Goal: Task Accomplishment & Management: Manage account settings

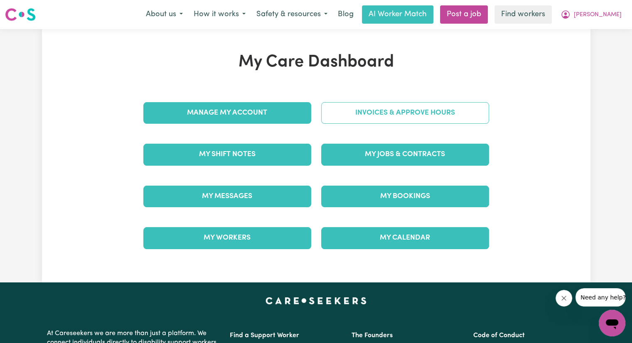
click at [358, 110] on link "Invoices & Approve Hours" at bounding box center [405, 113] width 168 height 22
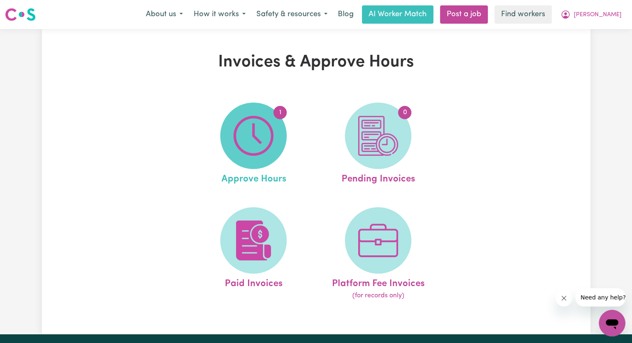
click at [277, 126] on span "1" at bounding box center [253, 136] width 67 height 67
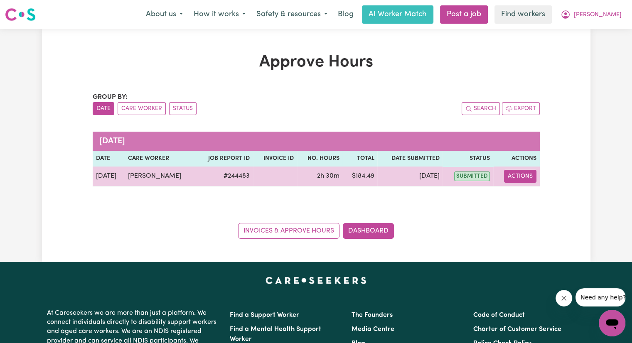
click at [513, 179] on button "Actions" at bounding box center [520, 176] width 32 height 13
click at [521, 200] on link "View Job Report" at bounding box center [541, 195] width 71 height 17
select select "pm"
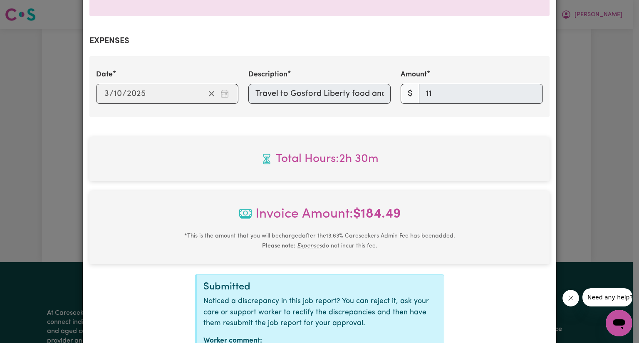
scroll to position [359, 0]
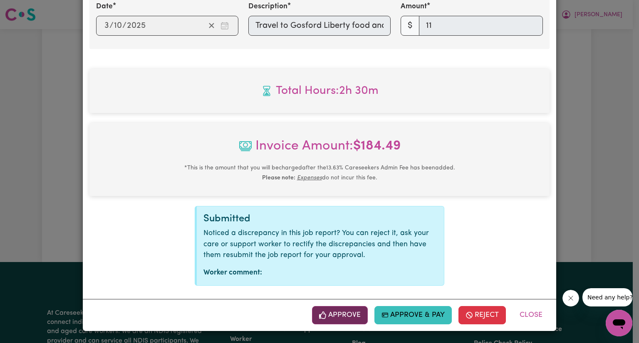
click at [354, 315] on button "Approve" at bounding box center [340, 315] width 56 height 18
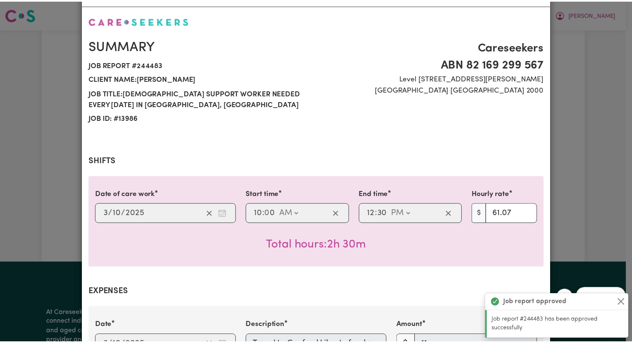
scroll to position [0, 0]
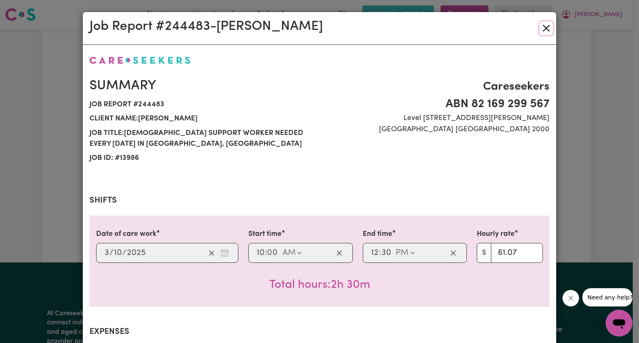
click at [542, 27] on button "Close" at bounding box center [545, 28] width 13 height 13
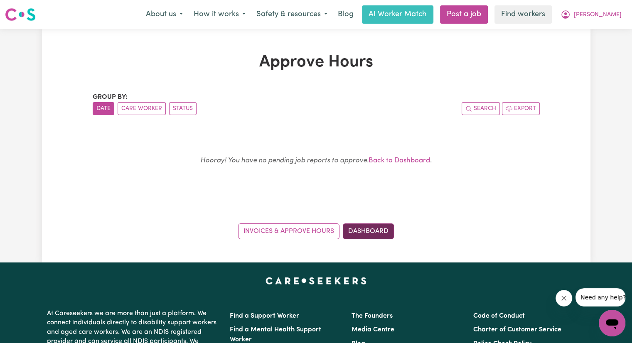
click at [365, 232] on link "Dashboard" at bounding box center [368, 232] width 51 height 16
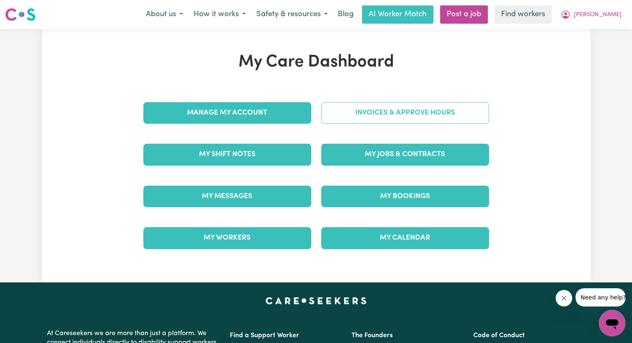
click at [359, 120] on link "Invoices & Approve Hours" at bounding box center [405, 113] width 168 height 22
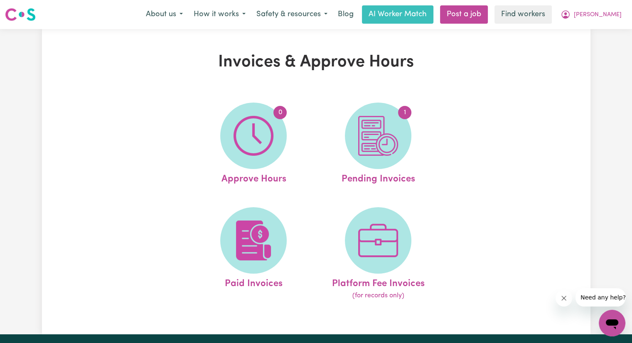
click at [359, 120] on img at bounding box center [378, 136] width 40 height 40
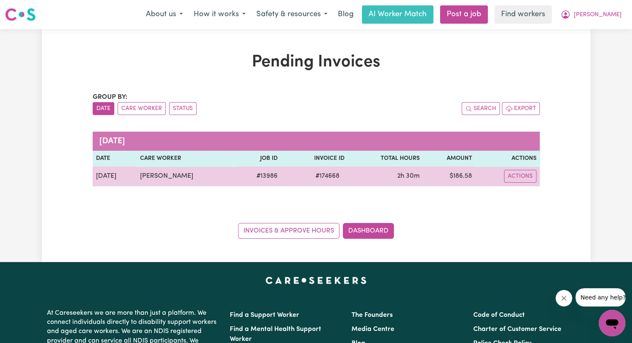
click at [311, 177] on span "# 174668" at bounding box center [328, 176] width 34 height 10
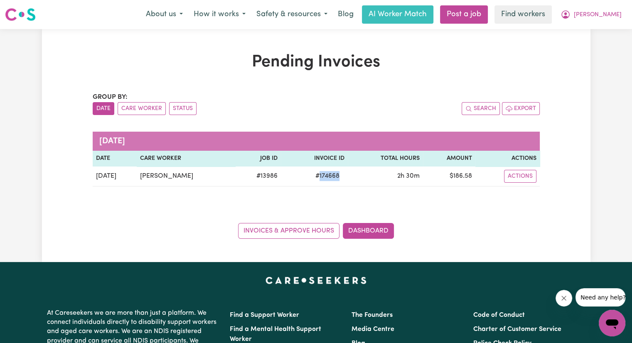
copy span "174668"
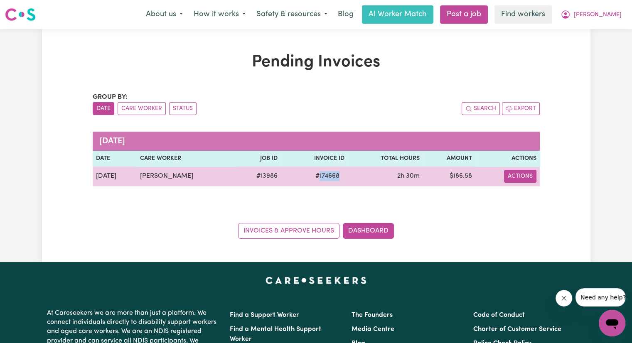
click at [520, 177] on button "Actions" at bounding box center [520, 176] width 32 height 13
click at [520, 190] on link "Download Invoice" at bounding box center [546, 195] width 76 height 17
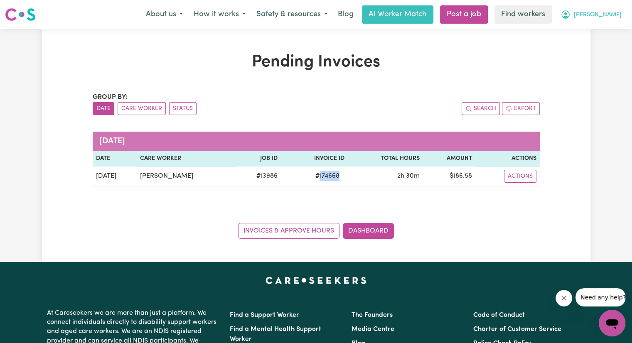
drag, startPoint x: 608, startPoint y: 12, endPoint x: 609, endPoint y: 22, distance: 10.8
click at [608, 11] on span "[PERSON_NAME]" at bounding box center [598, 14] width 48 height 9
click at [603, 45] on link "Logout" at bounding box center [594, 48] width 66 height 16
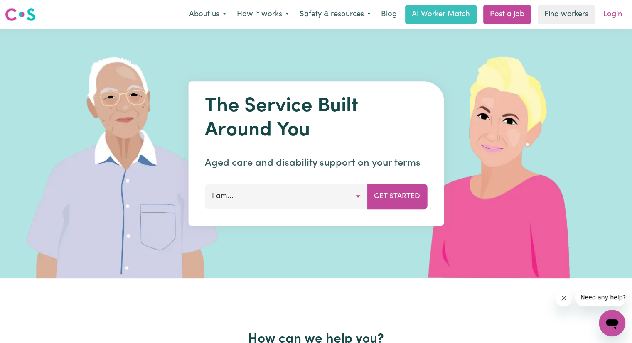
click at [610, 10] on link "Login" at bounding box center [613, 14] width 29 height 18
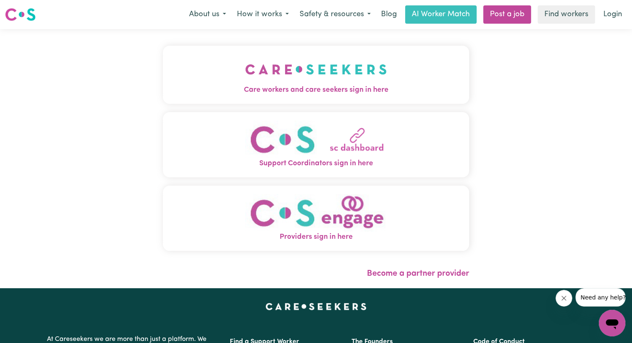
click at [243, 90] on span "Care workers and care seekers sign in here" at bounding box center [316, 90] width 306 height 11
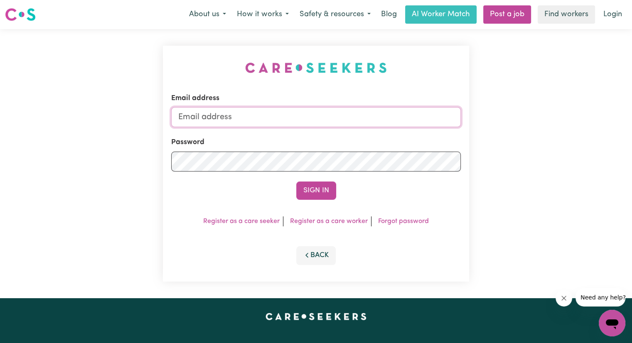
click at [257, 123] on input "Email address" at bounding box center [316, 117] width 290 height 20
drag, startPoint x: 220, startPoint y: 120, endPoint x: 441, endPoint y: 141, distance: 221.4
click at [441, 140] on form "Email address Superuser~[EMAIL_ADDRESS][DOMAIN_NAME] Password Sign In" at bounding box center [316, 146] width 290 height 107
type input "[EMAIL_ADDRESS][DOMAIN_NAME]"
click at [296, 182] on button "Sign In" at bounding box center [316, 191] width 40 height 18
